Goal: Transaction & Acquisition: Book appointment/travel/reservation

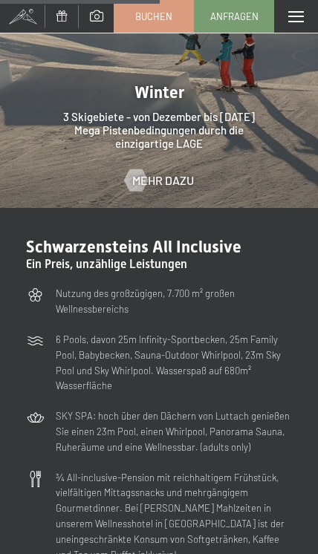
scroll to position [2786, 0]
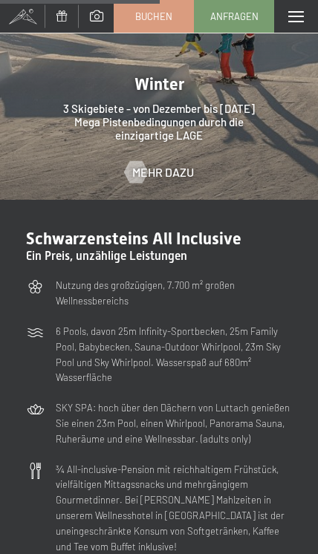
click at [296, 7] on div "Menü" at bounding box center [296, 16] width 44 height 33
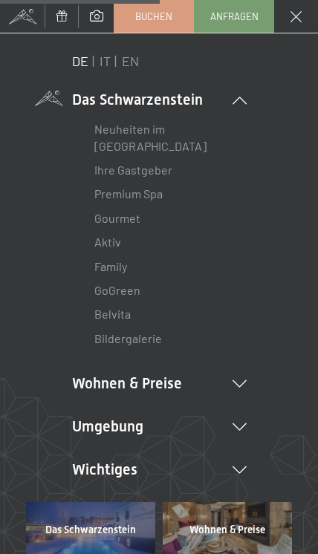
click at [131, 61] on link "EN" at bounding box center [130, 61] width 17 height 16
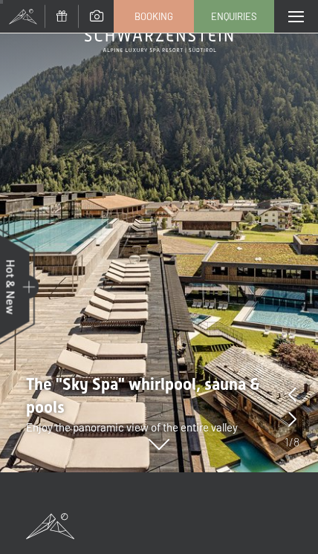
scroll to position [79, 0]
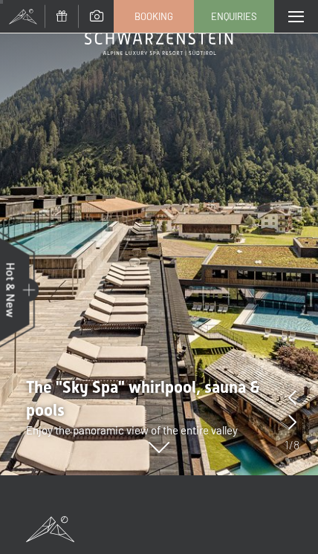
click at [288, 15] on div at bounding box center [296, 16] width 44 height 33
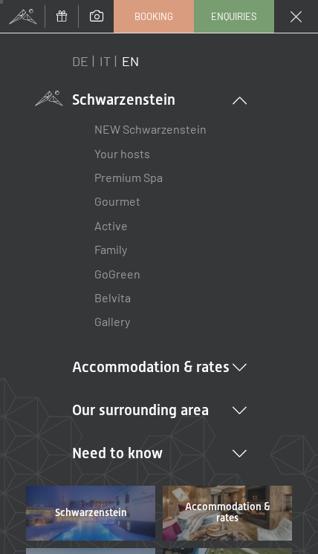
click at [138, 57] on link "EN" at bounding box center [130, 61] width 17 height 16
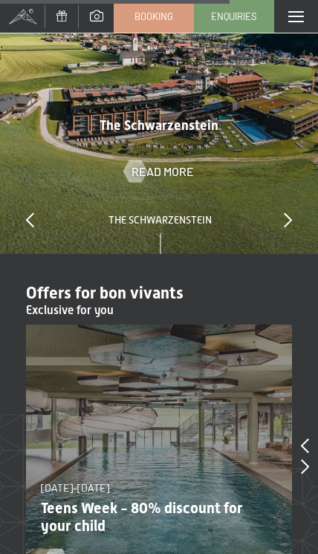
scroll to position [3951, 0]
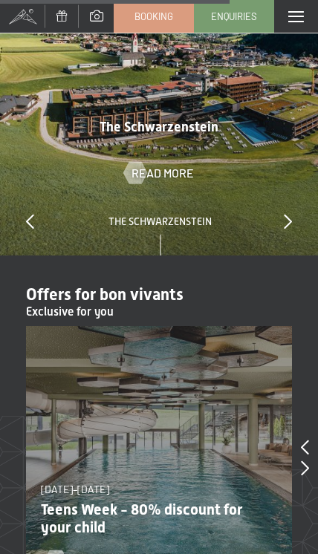
click at [173, 21] on span "Booking" at bounding box center [153, 16] width 39 height 13
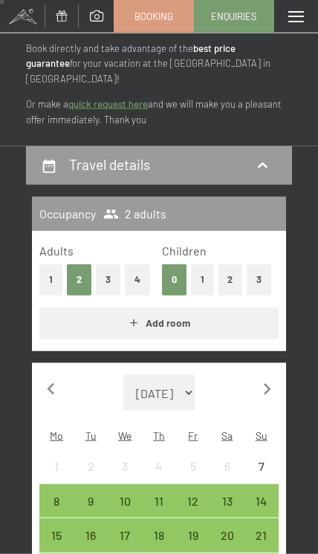
scroll to position [146, 0]
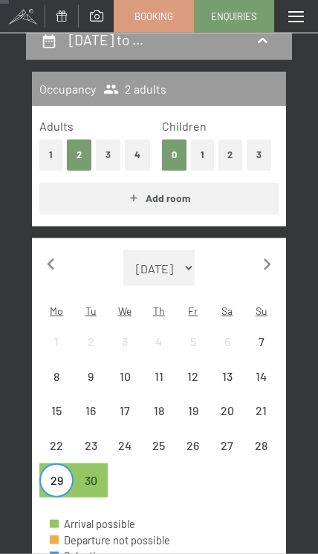
scroll to position [226, 0]
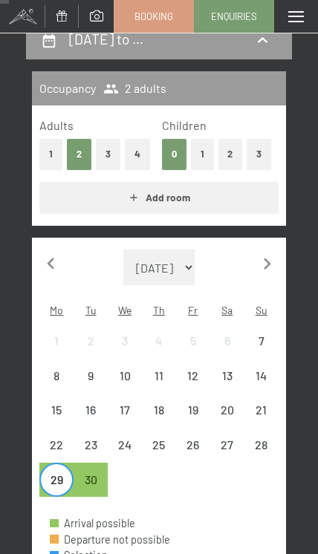
click at [54, 231] on span "Consent to marketing activities*" at bounding box center [125, 230] width 152 height 13
click at [42, 231] on input "Consent to marketing activities*" at bounding box center [35, 230] width 13 height 13
checkbox input "false"
click at [270, 253] on icon "button" at bounding box center [267, 264] width 23 height 23
select select "2025-10-01"
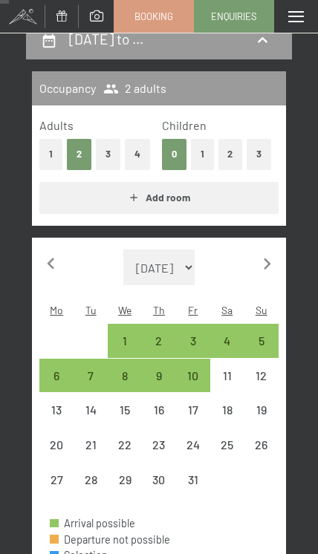
select select "2025-10-01"
click at [159, 335] on div "2" at bounding box center [158, 350] width 31 height 31
select select "2025-10-01"
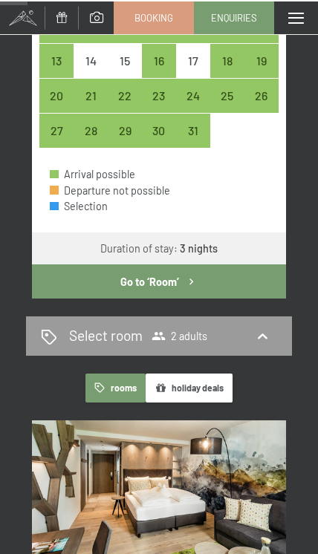
scroll to position [568, 0]
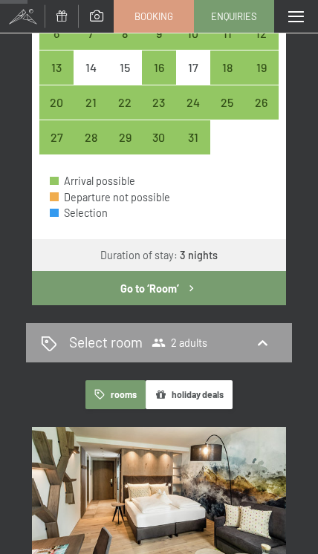
click at [230, 271] on button "Go to ‘Room’" at bounding box center [159, 288] width 254 height 34
select select "2025-10-01"
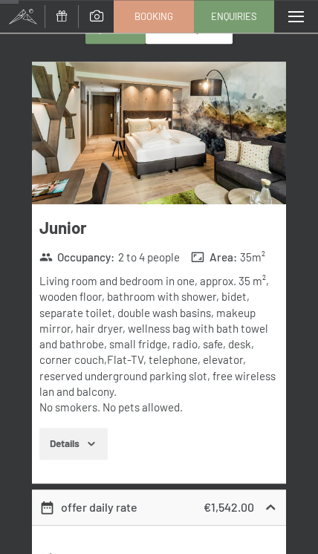
scroll to position [344, 0]
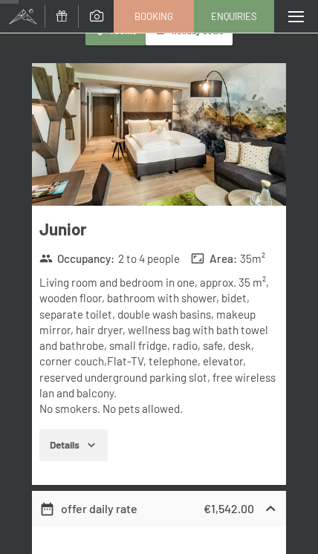
click at [88, 443] on button "Details" at bounding box center [73, 445] width 68 height 33
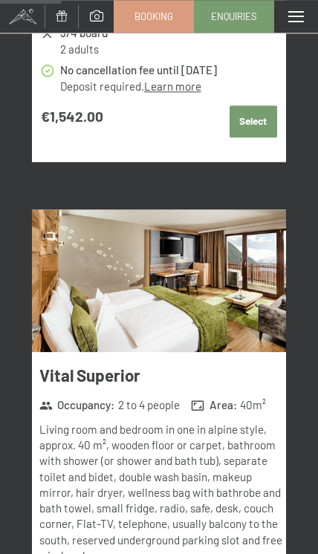
scroll to position [1212, 0]
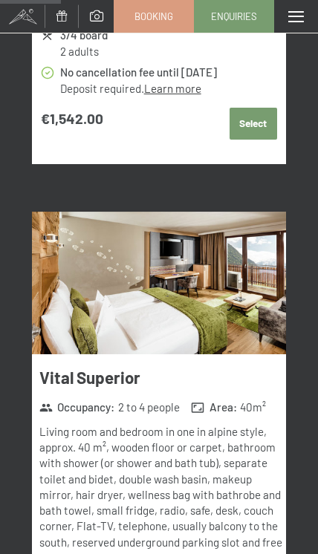
click at [232, 271] on img at bounding box center [159, 283] width 254 height 143
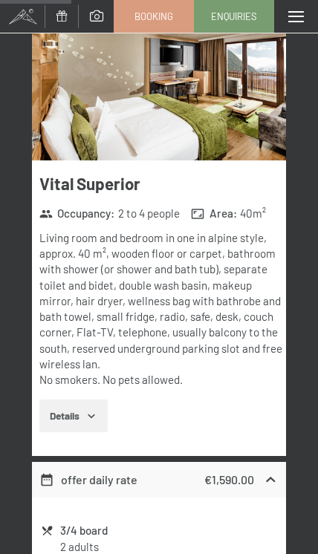
scroll to position [1407, 0]
